Goal: Task Accomplishment & Management: Complete application form

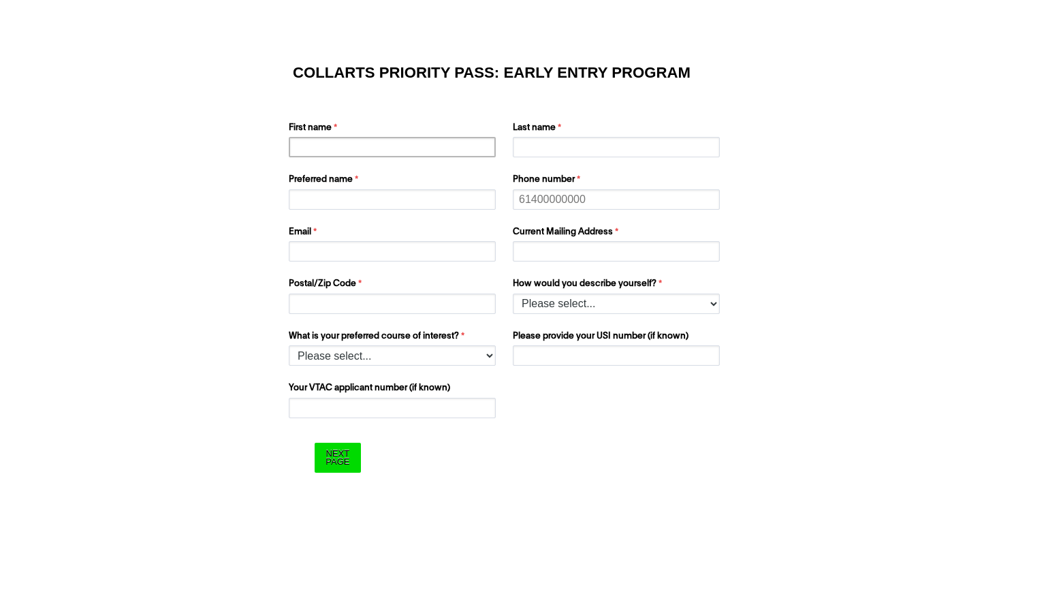
click at [413, 137] on input "First name" at bounding box center [392, 147] width 207 height 20
type input "[PERSON_NAME]"
click at [550, 146] on input "Last name" at bounding box center [616, 147] width 207 height 20
type input "[PERSON_NAME]"
click at [443, 191] on input "Preferred name" at bounding box center [392, 199] width 207 height 20
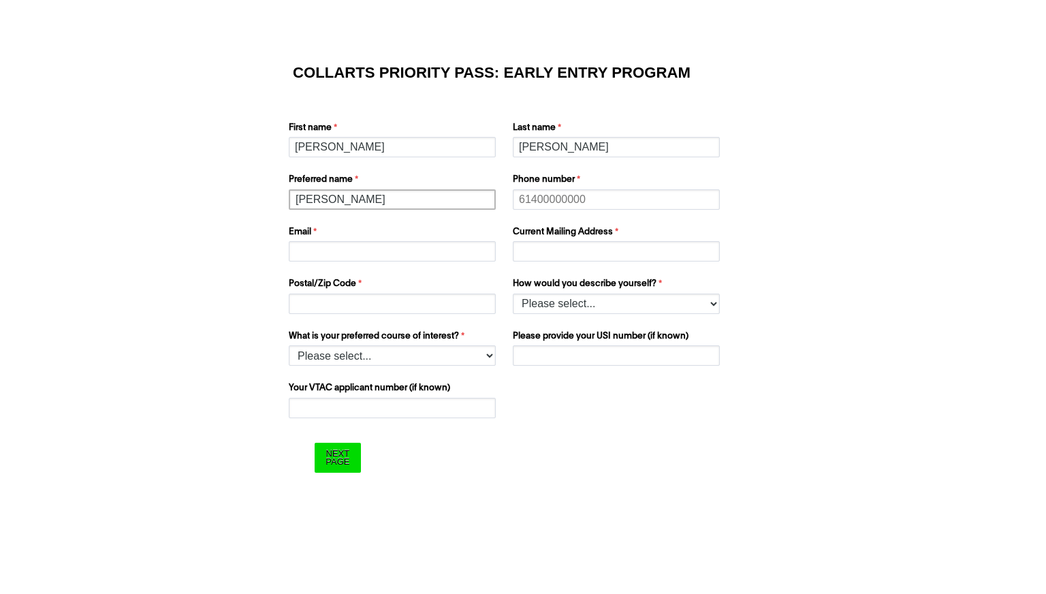
type input "[PERSON_NAME]"
click at [528, 210] on div "Phone number" at bounding box center [617, 191] width 221 height 42
click at [528, 204] on input "Phone number" at bounding box center [616, 199] width 207 height 20
type input "0475400183"
click at [374, 254] on input "Email" at bounding box center [392, 251] width 207 height 20
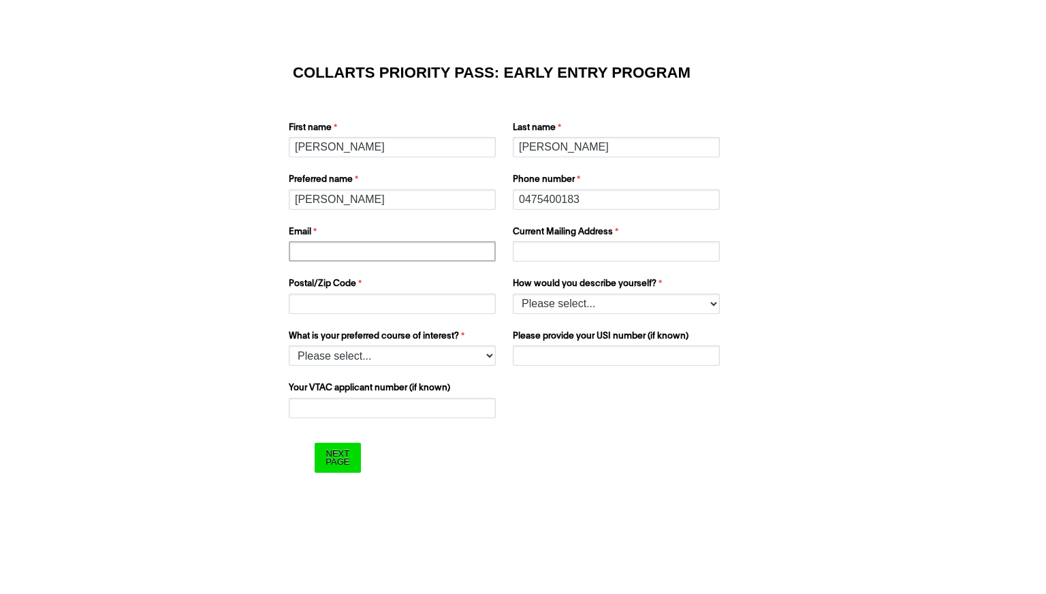
type input "[EMAIL_ADDRESS][DOMAIN_NAME]"
type input "[STREET_ADDRESS][PERSON_NAME]"
type input "3444"
click at [586, 302] on select "Please select... I’m currently in Year 12 I've completed Year 12 and took a gap…" at bounding box center [616, 303] width 207 height 20
select select "tfa_158"
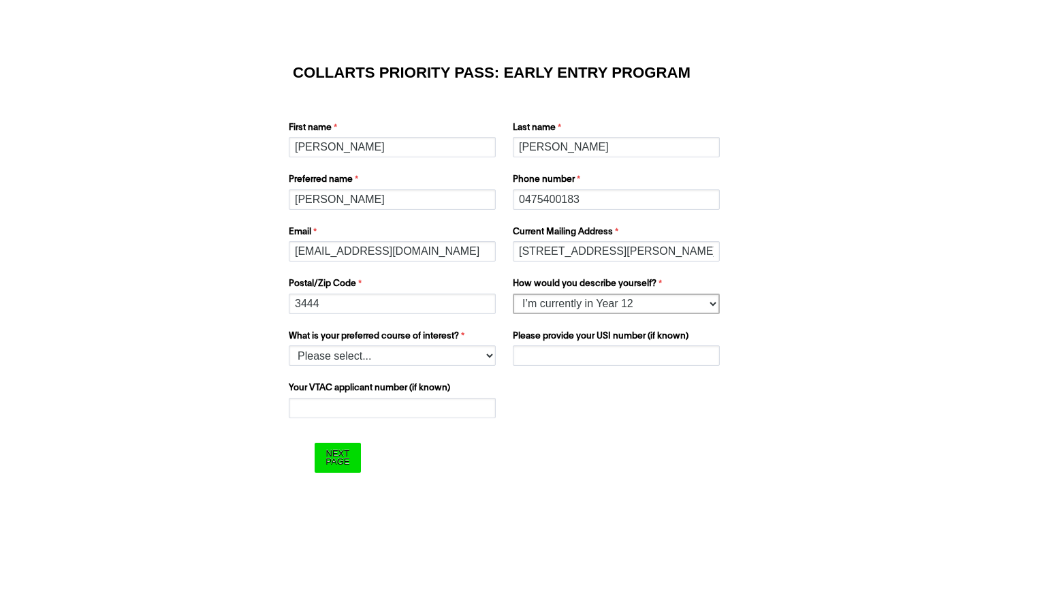
click at [513, 293] on select "Please select... I’m currently in Year 12 I've completed Year 12 and took a gap…" at bounding box center [616, 303] width 207 height 20
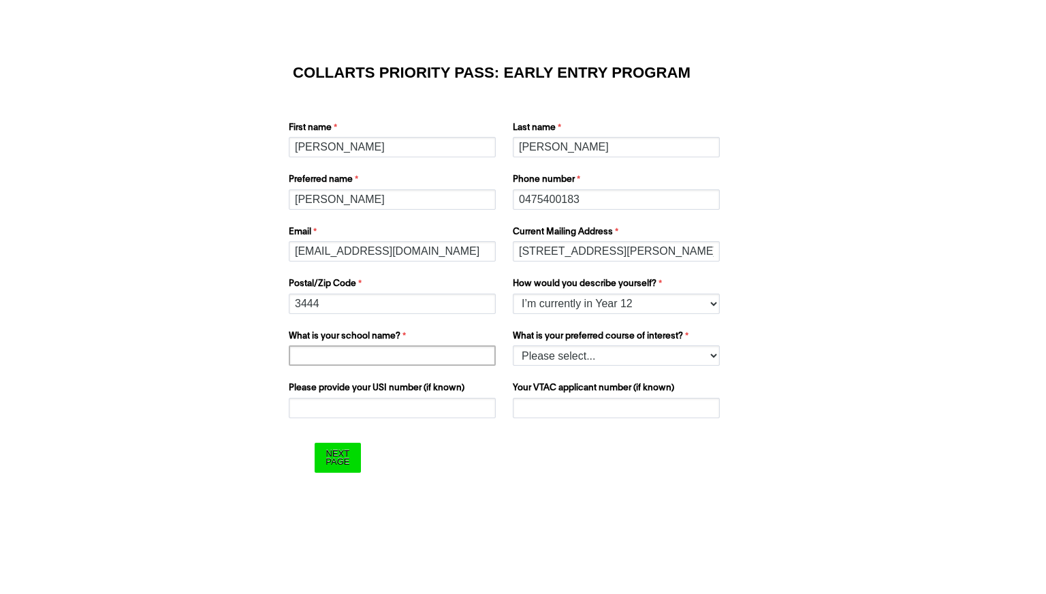
click at [458, 359] on input "What is your school name?" at bounding box center [392, 355] width 207 height 20
type input "Sacred Heart College Kyneton"
click at [618, 355] on select "Please select... 2D Animation Acting Audio Engineering Comedy Digital & Social …" at bounding box center [616, 355] width 207 height 20
select select "tfa_1211"
click at [513, 345] on select "Please select... 2D Animation Acting Audio Engineering Comedy Digital & Social …" at bounding box center [616, 355] width 207 height 20
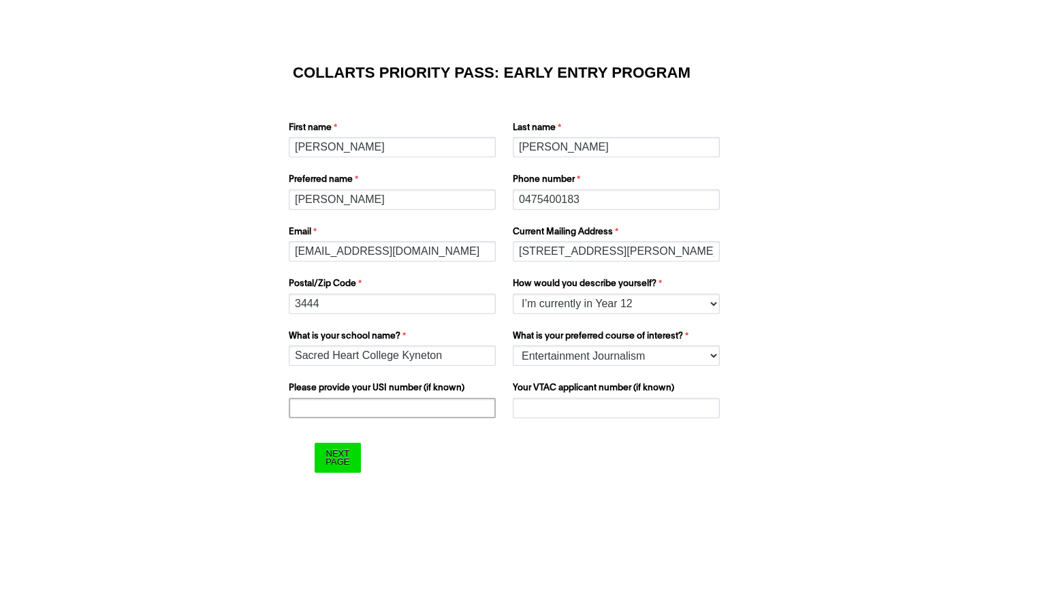
click at [458, 407] on input "Please provide your USI number (if known)" at bounding box center [392, 408] width 207 height 20
type input "6VK5XVFFJT"
click at [608, 408] on input "Your VTAC applicant number (if known)" at bounding box center [616, 408] width 207 height 20
click at [543, 416] on div "Your VTAC applicant number (if known)" at bounding box center [617, 400] width 221 height 42
click at [541, 414] on input "Your VTAC applicant number (if known)" at bounding box center [616, 408] width 207 height 20
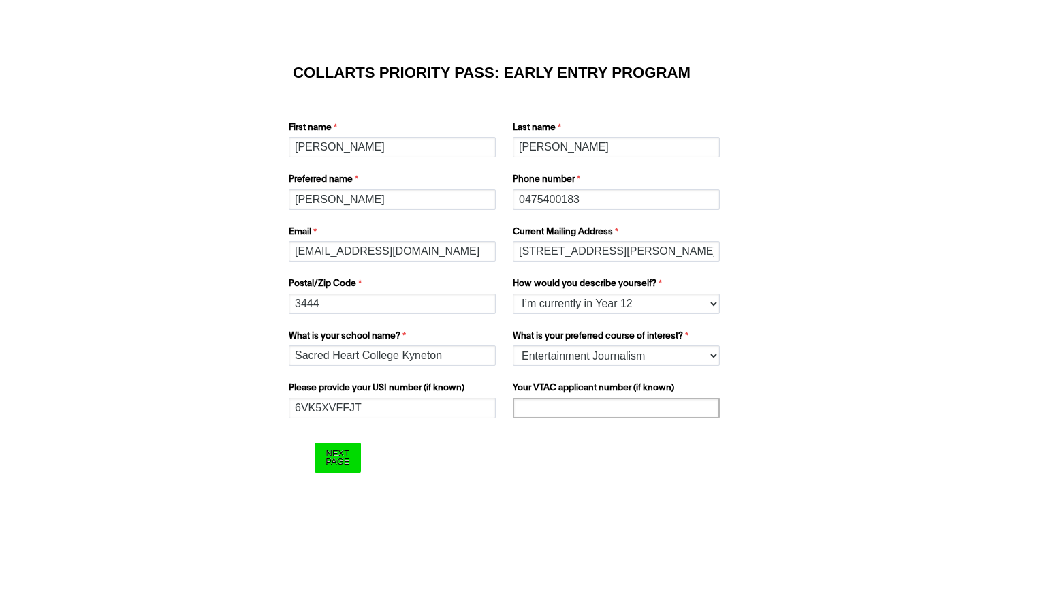
paste input "60033115W"
type input "60033115W"
click at [345, 456] on input "Next Page" at bounding box center [338, 457] width 46 height 29
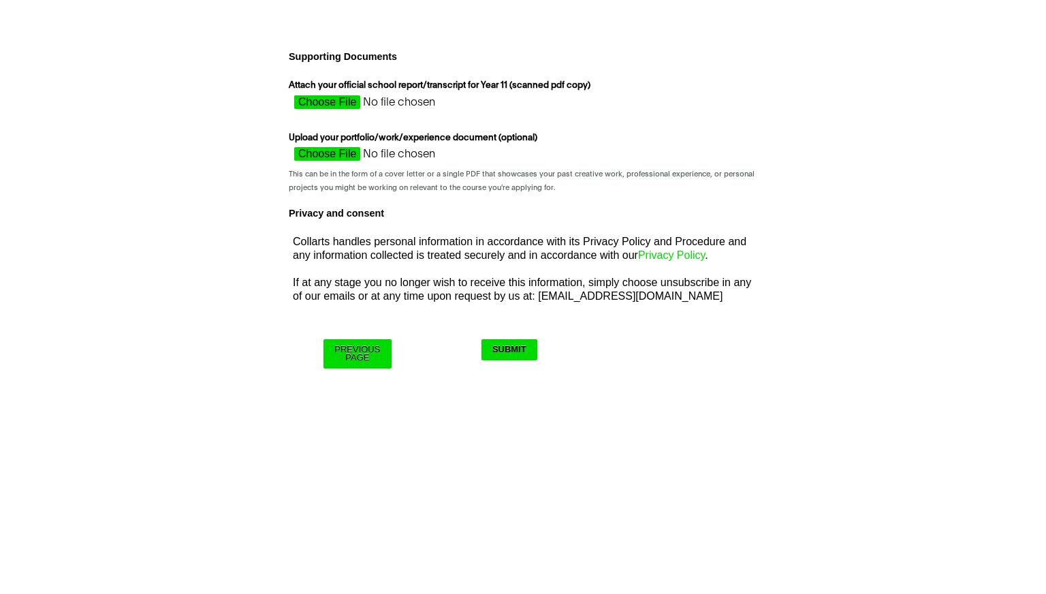
type input "C:\fakepath\[PERSON_NAME], [PERSON_NAME] (6892) - Semester 2, 2024 - Semester R…"
click at [335, 104] on input "Attach your official school report/transcript for Year 11 (scanned pdf copy)" at bounding box center [410, 105] width 242 height 20
click at [345, 97] on input "Attach your official school report/transcript for Year 11 (scanned pdf copy)" at bounding box center [410, 105] width 242 height 20
click at [342, 105] on input "Attach your official school report/transcript for Year 11 (scanned pdf copy)" at bounding box center [410, 105] width 242 height 20
type input "C:\fakepath\[PERSON_NAME], [PERSON_NAME] (6892) - Semester 2, 2024 - Semester R…"
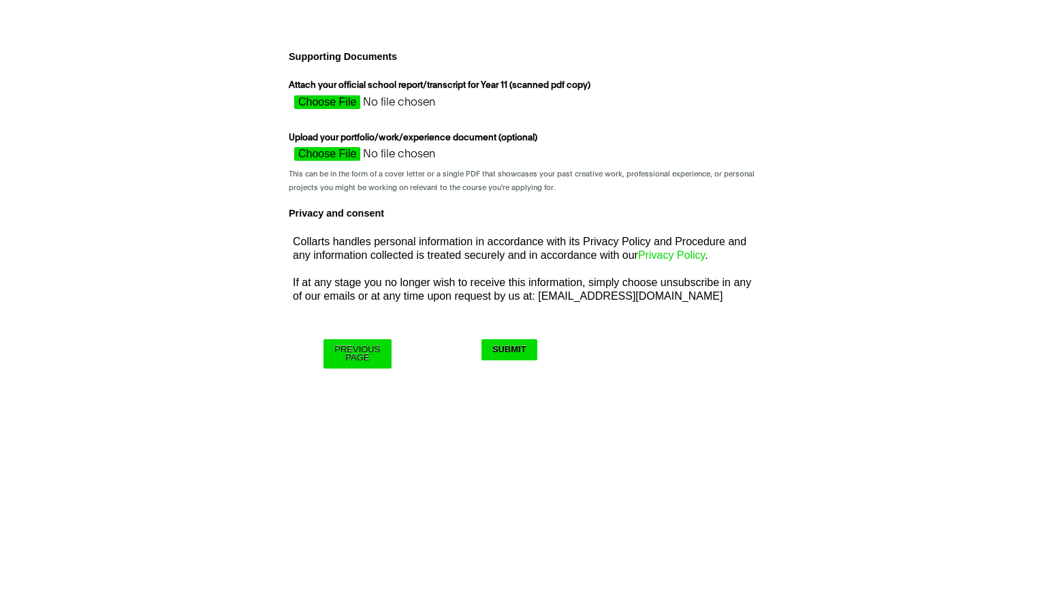
click at [513, 350] on input "Submit" at bounding box center [509, 349] width 56 height 21
